Goal: Transaction & Acquisition: Purchase product/service

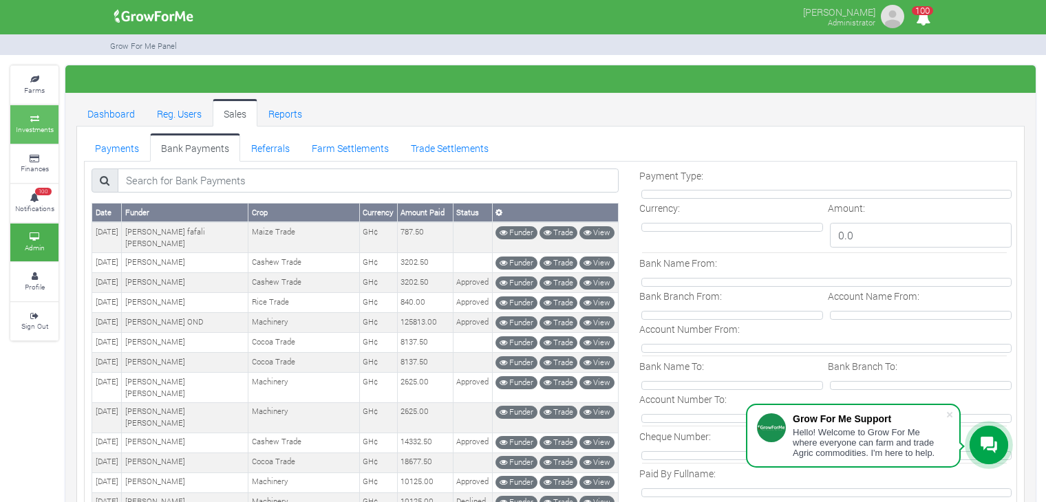
drag, startPoint x: 0, startPoint y: 0, endPoint x: 36, endPoint y: 112, distance: 117.7
click at [36, 112] on link "Investments" at bounding box center [34, 124] width 48 height 38
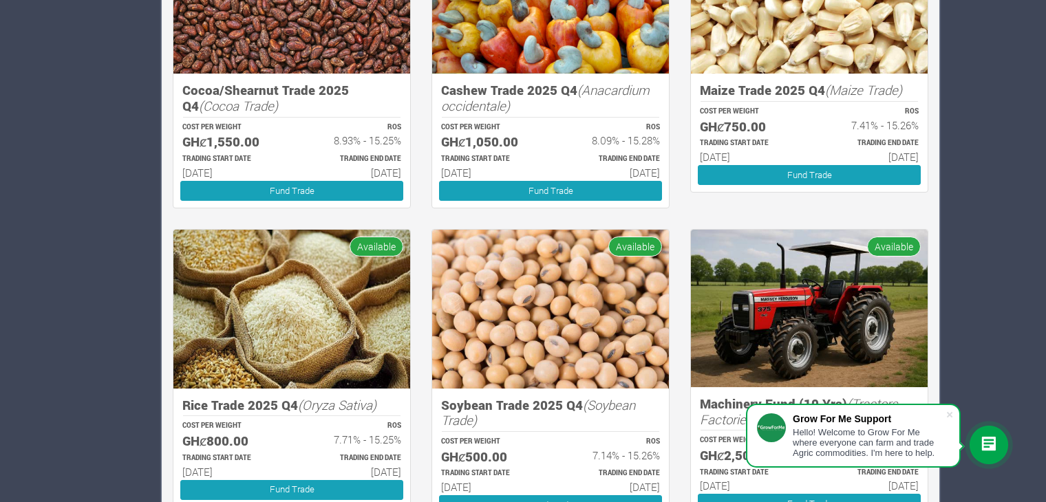
scroll to position [1281, 0]
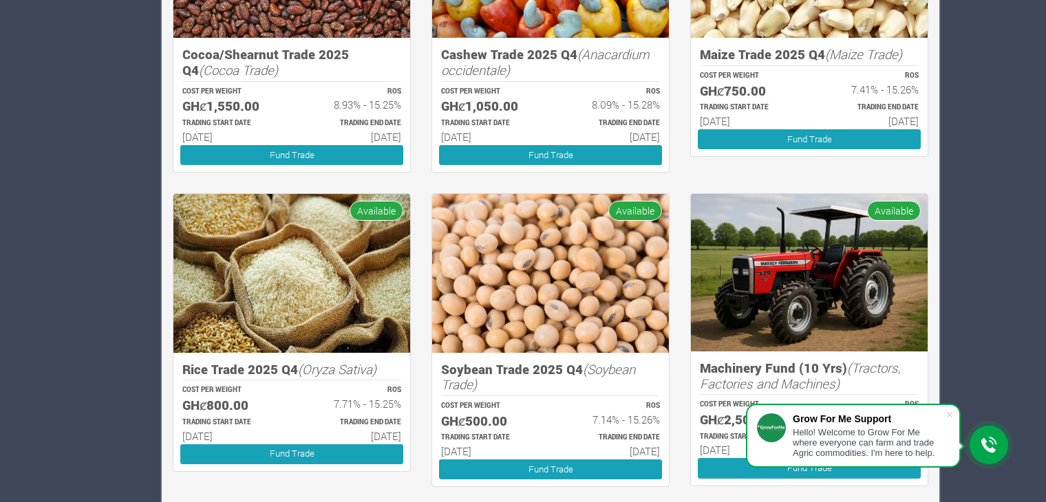
click at [526, 255] on img at bounding box center [550, 273] width 237 height 159
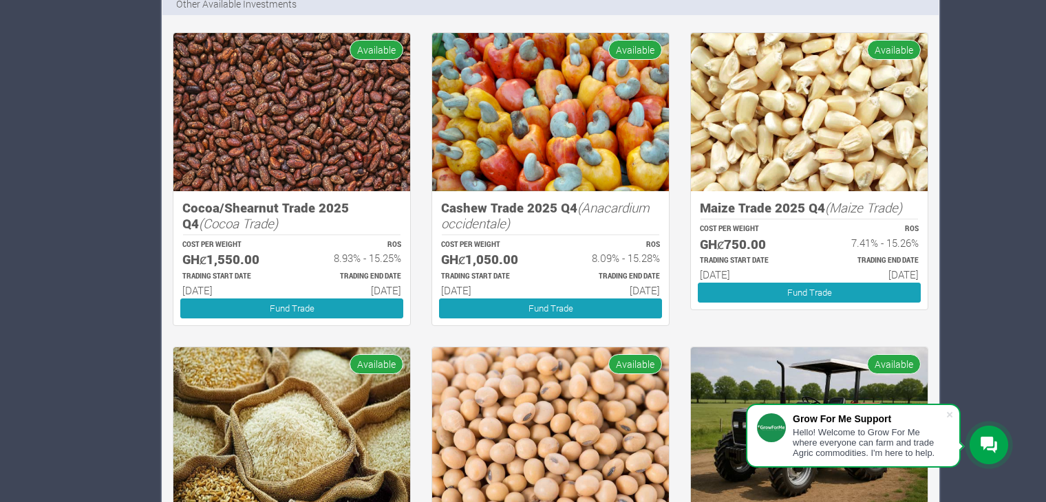
scroll to position [1124, 0]
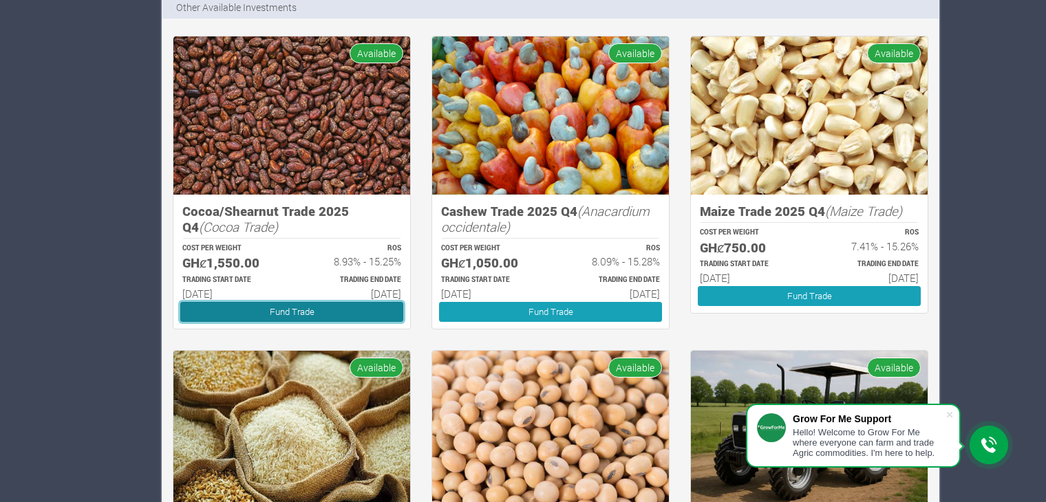
click at [312, 314] on link "Fund Trade" at bounding box center [291, 312] width 223 height 20
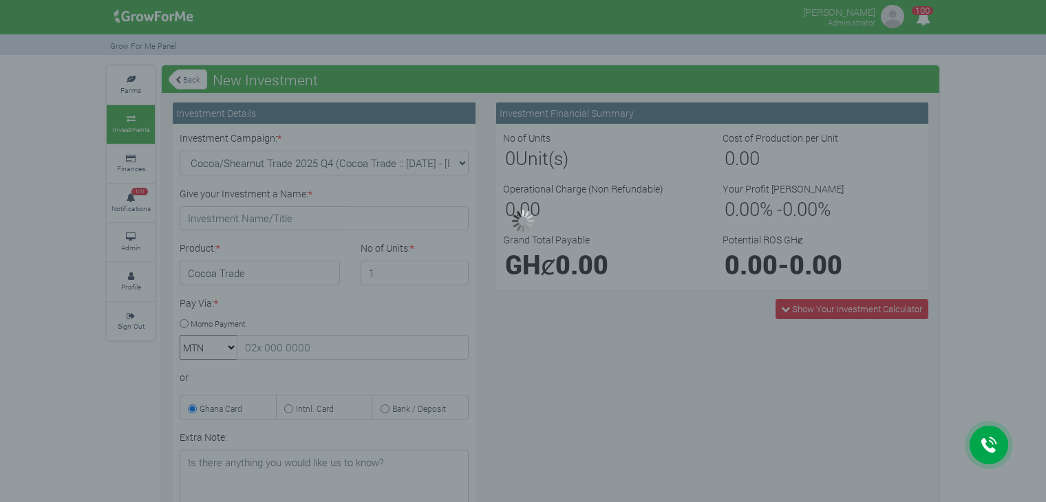
type input "1"
